Goal: Information Seeking & Learning: Learn about a topic

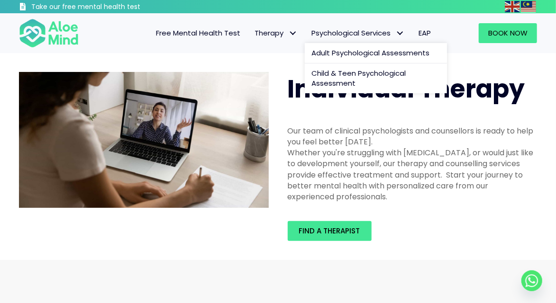
click at [395, 28] on span "Psychological Services: submenu" at bounding box center [400, 34] width 14 height 14
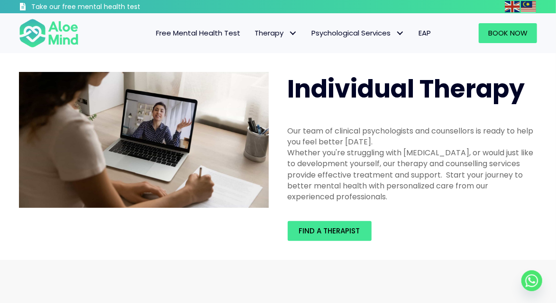
click at [236, 35] on span "Free Mental Health Test" at bounding box center [198, 33] width 84 height 10
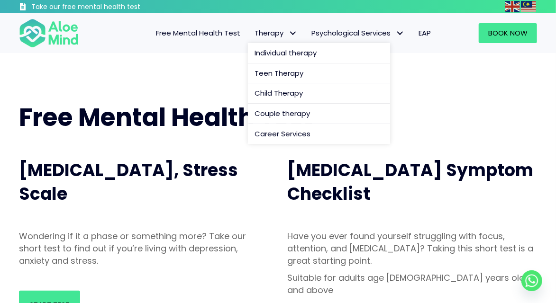
click at [287, 37] on span "Therapy: submenu" at bounding box center [293, 34] width 14 height 14
